Goal: Transaction & Acquisition: Purchase product/service

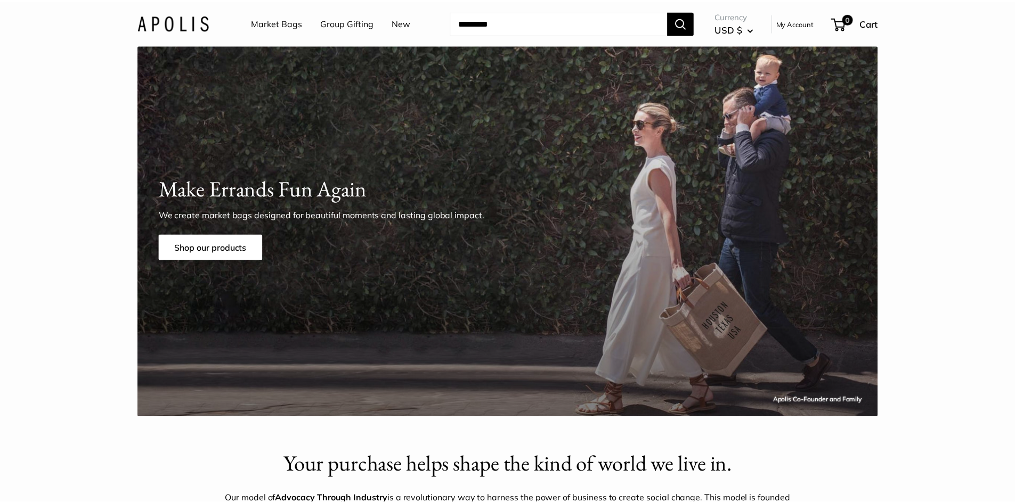
scroll to position [158, 0]
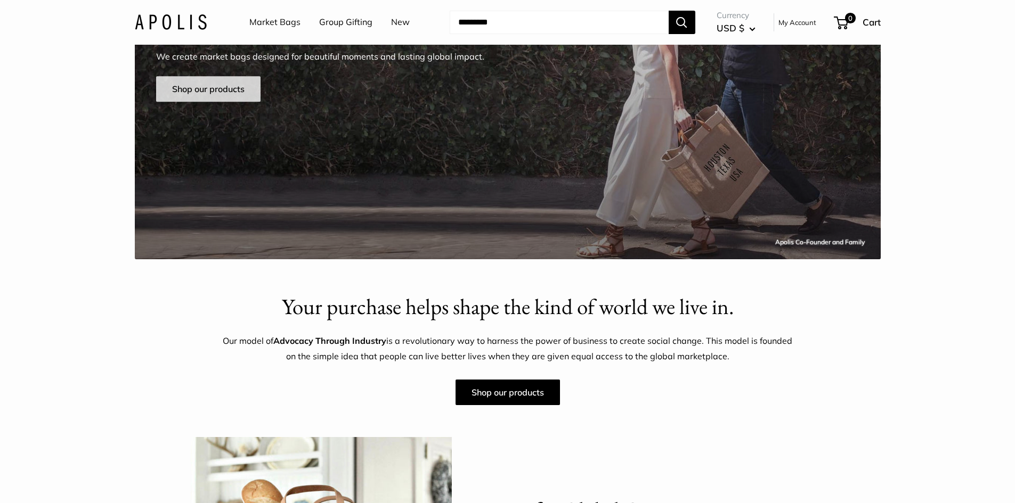
click at [214, 83] on link "Shop our products" at bounding box center [208, 89] width 104 height 26
